Goal: Task Accomplishment & Management: Use online tool/utility

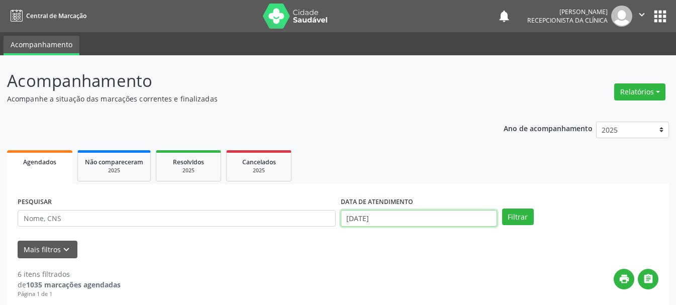
click at [357, 219] on input "[DATE]" at bounding box center [419, 218] width 156 height 17
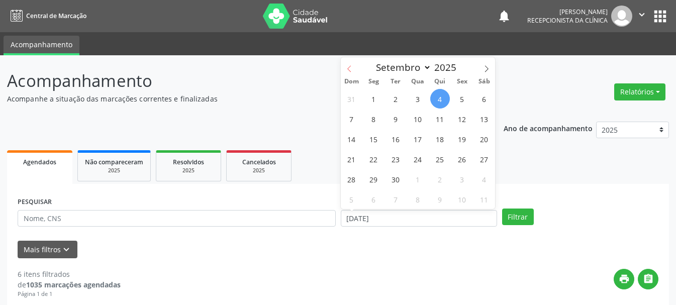
click at [349, 68] on icon at bounding box center [349, 68] width 7 height 7
select select "7"
click at [465, 179] on span "29" at bounding box center [462, 179] width 20 height 20
type input "[DATE]"
click at [465, 179] on span "29" at bounding box center [462, 179] width 20 height 20
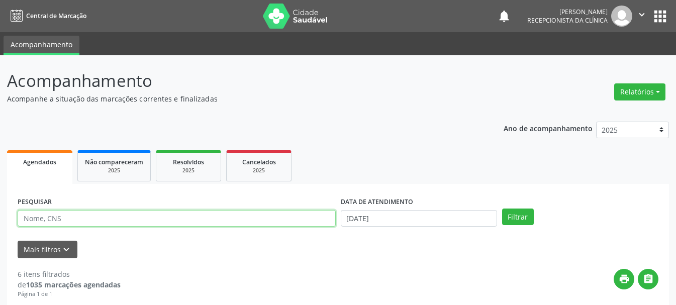
click at [178, 222] on input "text" at bounding box center [177, 218] width 318 height 17
type input "[PERSON_NAME]"
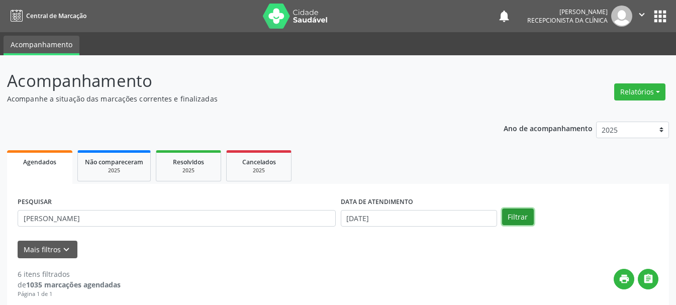
click at [513, 223] on button "Filtrar" at bounding box center [518, 217] width 32 height 17
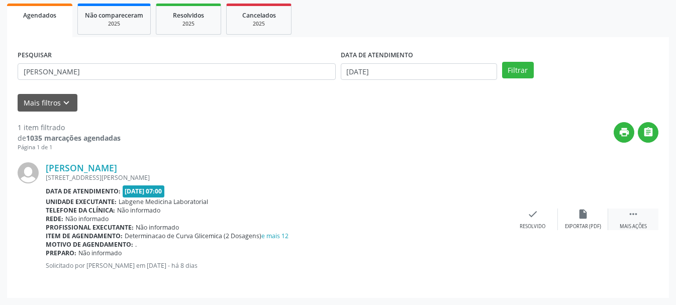
click at [627, 214] on div " Mais ações" at bounding box center [633, 220] width 50 height 22
click at [482, 218] on icon "print" at bounding box center [482, 214] width 11 height 11
